Goal: Transaction & Acquisition: Purchase product/service

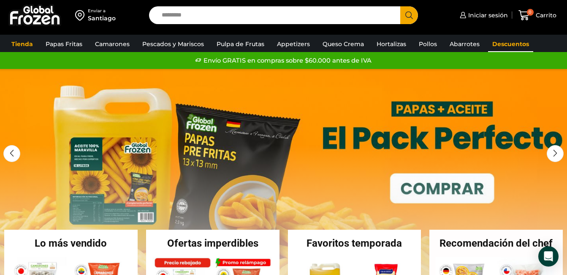
click at [503, 45] on link "Descuentos" at bounding box center [510, 44] width 45 height 16
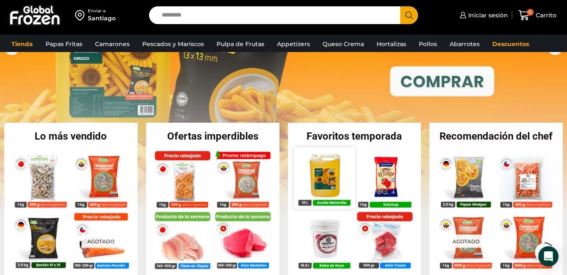
scroll to position [127, 0]
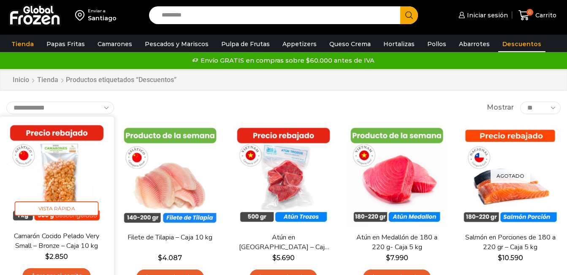
click at [81, 178] on img at bounding box center [56, 173] width 101 height 101
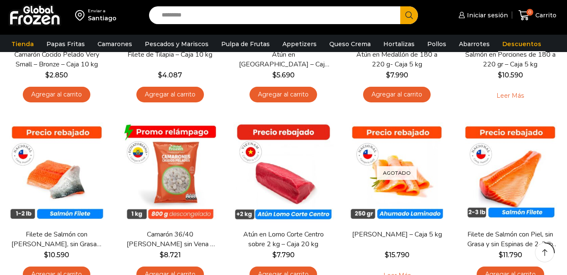
scroll to position [338, 0]
